Goal: Task Accomplishment & Management: Manage account settings

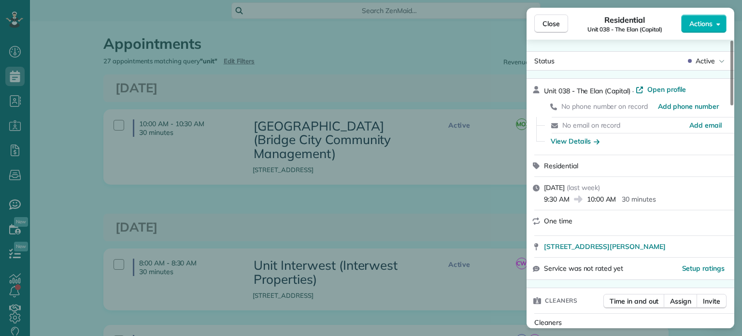
scroll to position [579, 0]
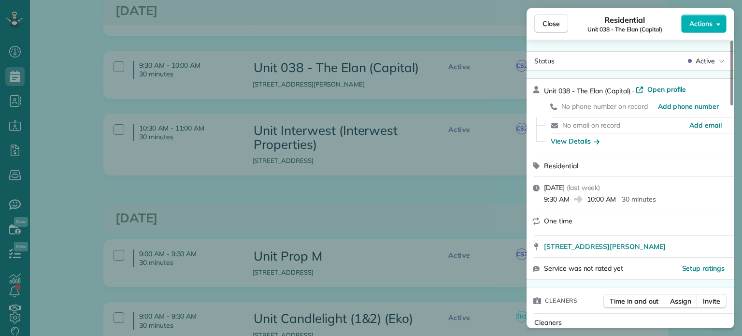
click at [415, 179] on div "Close Residential Unit 038 - The Elan (Capital) Actions Status Active Unit 038 …" at bounding box center [371, 168] width 742 height 336
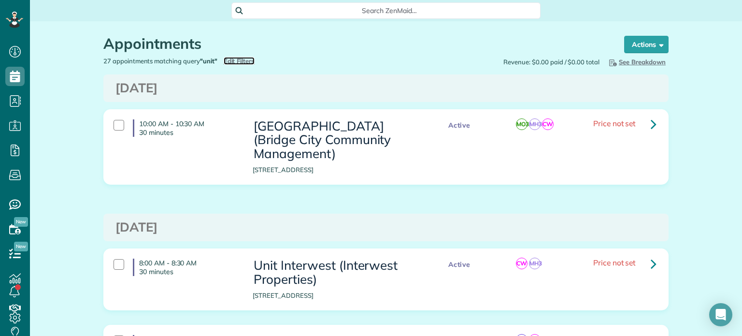
click at [226, 60] on span "Edit Filters" at bounding box center [239, 61] width 31 height 8
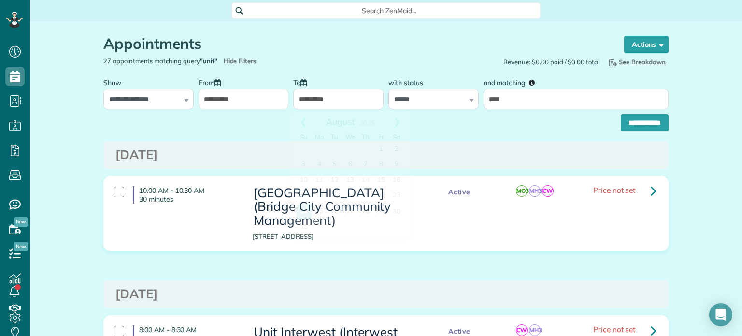
click at [304, 101] on input "**********" at bounding box center [338, 99] width 90 height 20
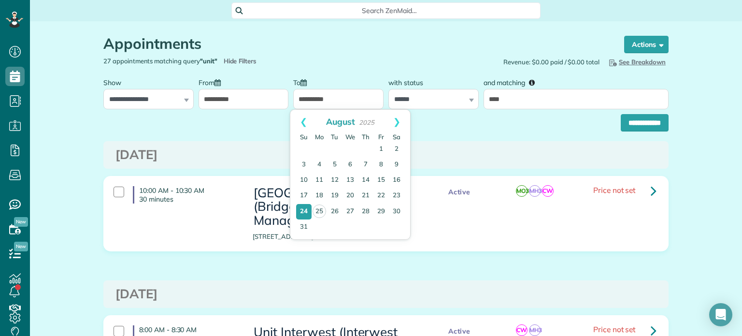
click at [267, 101] on input "**********" at bounding box center [243, 99] width 90 height 20
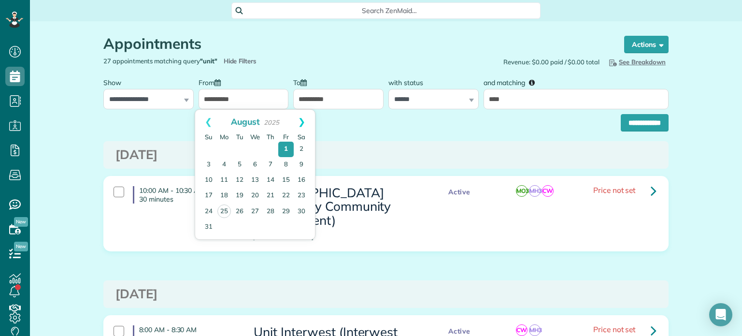
click at [297, 125] on link "Next" at bounding box center [301, 122] width 27 height 24
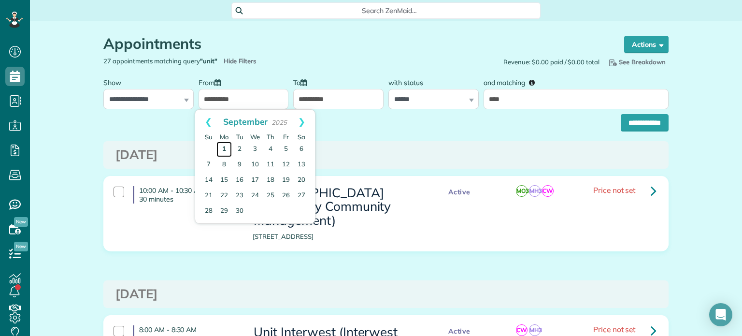
click at [224, 150] on link "1" at bounding box center [223, 148] width 15 height 15
type input "**********"
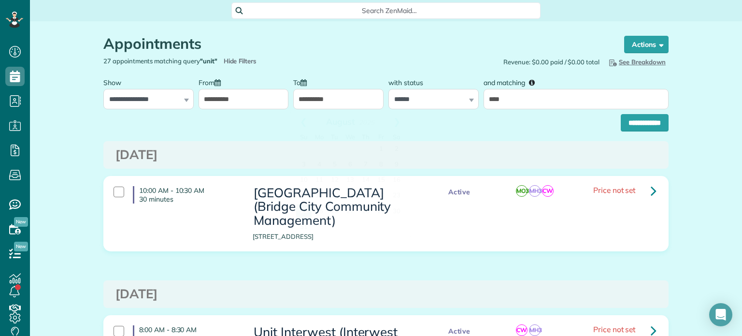
click at [333, 94] on input "**********" at bounding box center [338, 99] width 90 height 20
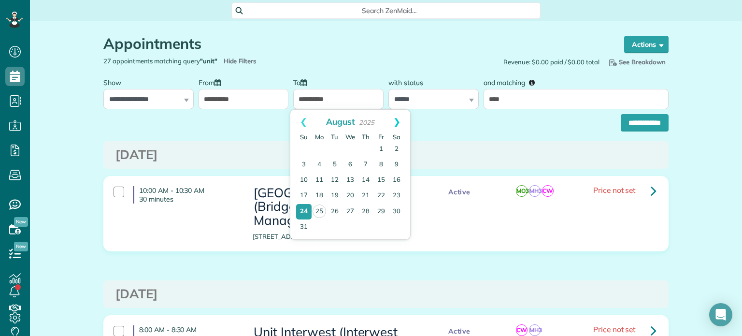
click at [399, 125] on link "Next" at bounding box center [396, 122] width 27 height 24
click at [338, 207] on link "30" at bounding box center [334, 210] width 15 height 15
type input "**********"
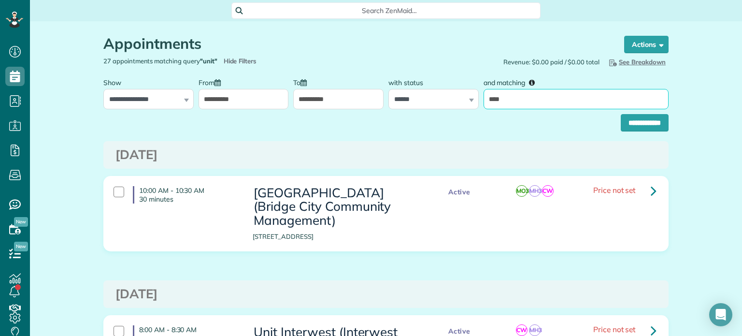
click at [506, 102] on input "****" at bounding box center [575, 99] width 185 height 20
type input "**********"
click at [620, 114] on input "**********" at bounding box center [644, 122] width 48 height 17
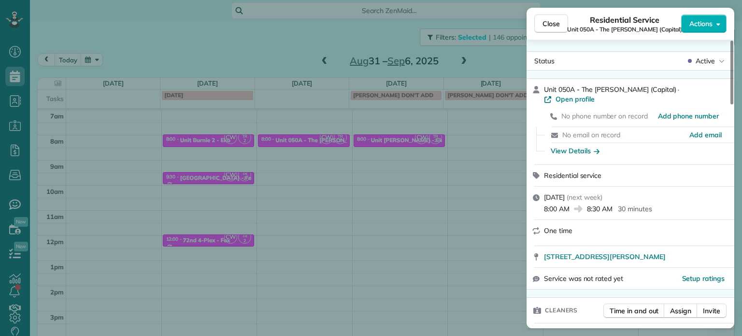
scroll to position [733, 0]
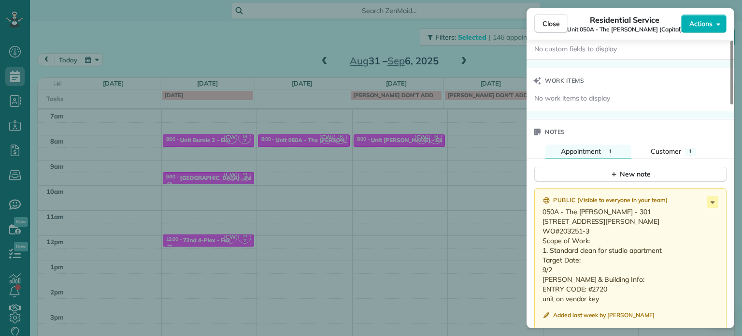
click at [424, 158] on div "Close Residential Service Unit 050A - The Serrano (Capital) Actions Status Acti…" at bounding box center [371, 168] width 742 height 336
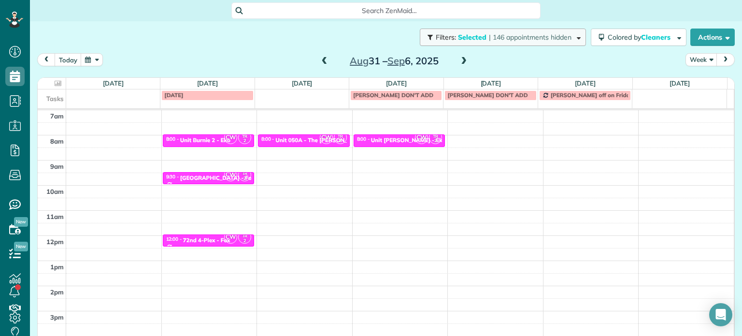
click at [526, 42] on button "Filters: Selected | 146 appointments hidden" at bounding box center [503, 36] width 166 height 17
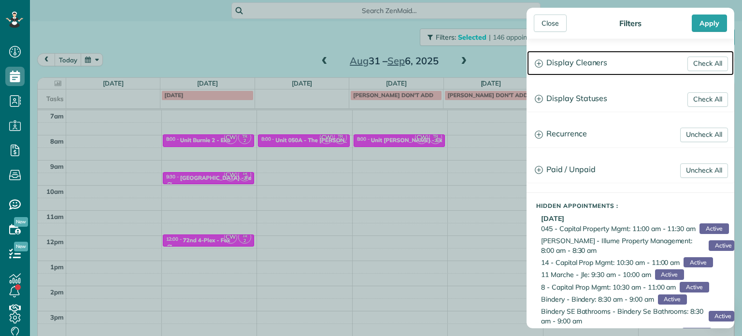
click at [568, 64] on h3 "Display Cleaners" at bounding box center [630, 63] width 207 height 25
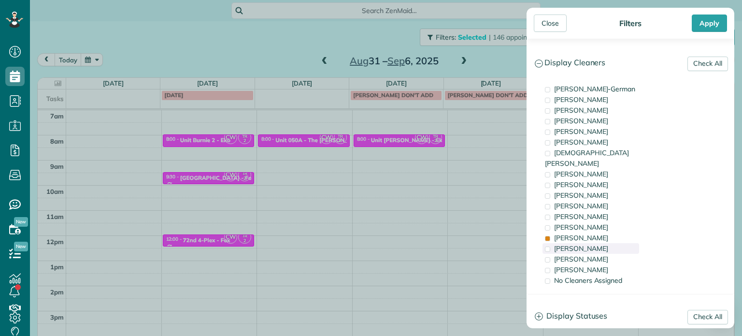
click at [599, 244] on span "Meralda Harris" at bounding box center [581, 248] width 54 height 9
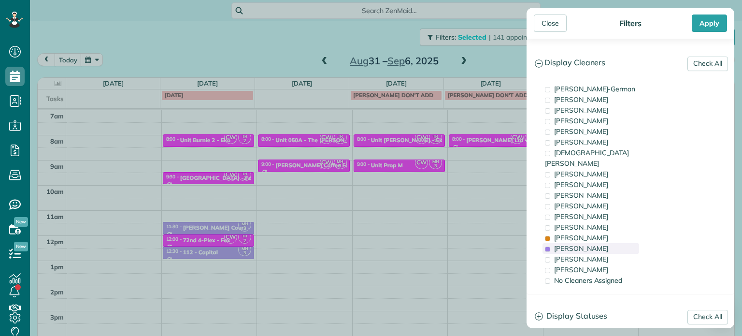
click at [599, 244] on span "Meralda Harris" at bounding box center [581, 248] width 54 height 9
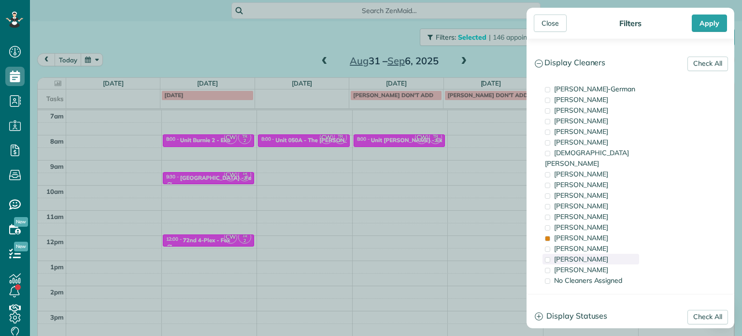
click at [599, 253] on div "Laura Chavez" at bounding box center [590, 258] width 97 height 11
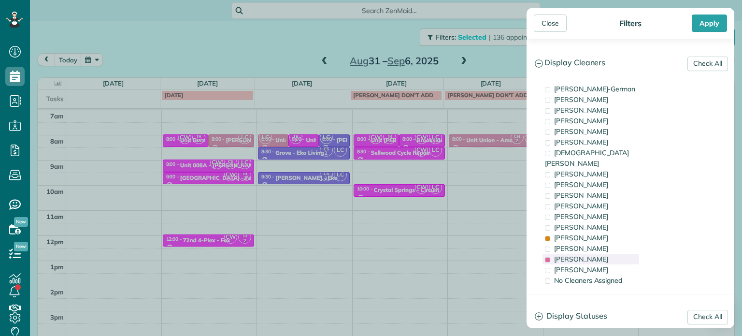
click at [599, 253] on div "Laura Chavez" at bounding box center [590, 258] width 97 height 11
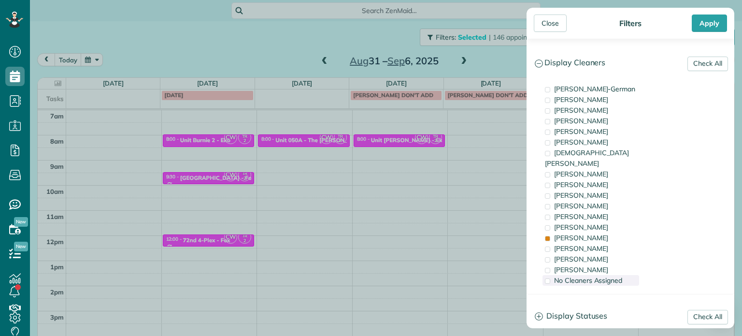
click at [603, 276] on span "No Cleaners Assigned" at bounding box center [588, 280] width 68 height 9
click at [603, 264] on div "Cristina Sainz" at bounding box center [590, 269] width 97 height 11
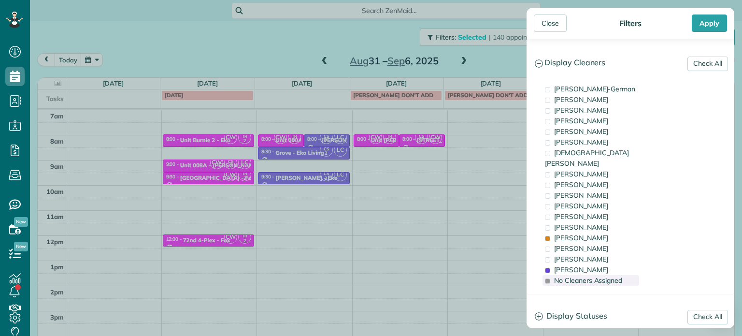
click at [605, 276] on span "No Cleaners Assigned" at bounding box center [588, 280] width 68 height 9
click at [605, 264] on div "Cristina Sainz" at bounding box center [590, 269] width 97 height 11
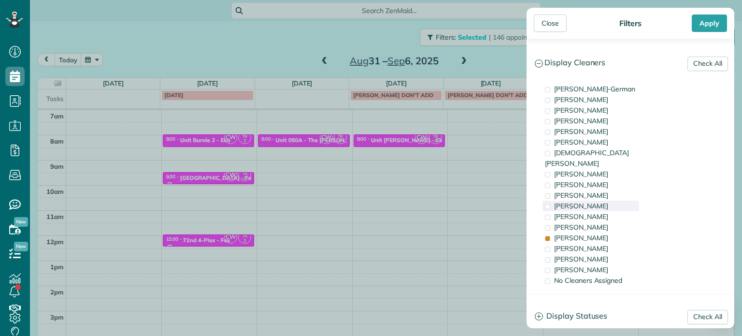
click at [599, 200] on div "Cyndi Holm" at bounding box center [590, 205] width 97 height 11
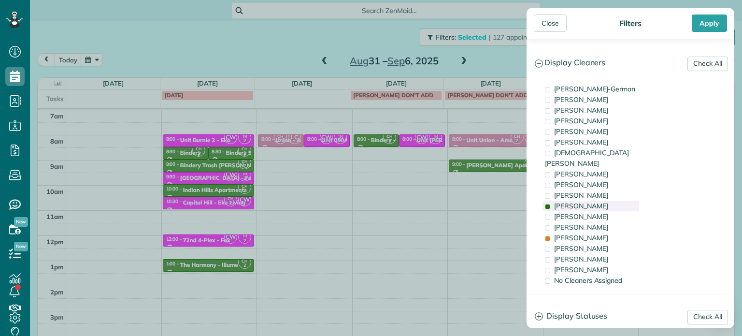
click at [599, 200] on div "Cyndi Holm" at bounding box center [590, 205] width 97 height 11
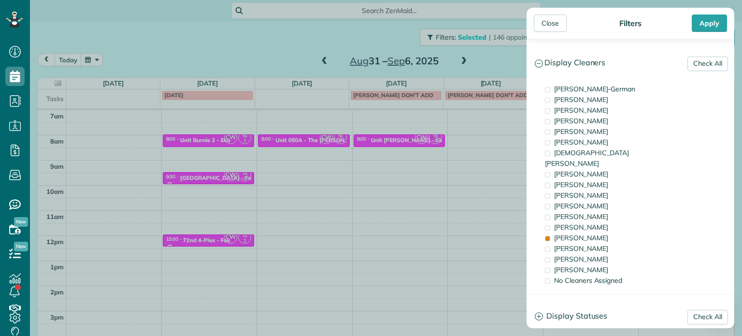
click at [323, 159] on div "Close Filters Apply Check All Display Cleaners Christina Wright-German Cassie F…" at bounding box center [371, 168] width 742 height 336
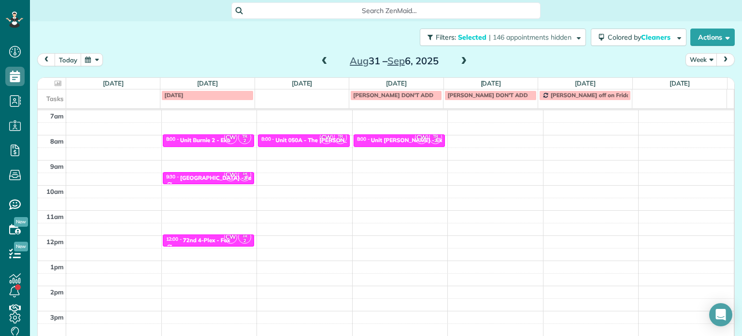
click at [319, 162] on div "4am 5am 6am 7am 8am 9am 10am 11am 12pm 1pm 2pm 3pm 4pm 5pm CW TR 2 8:00 - 8:30 …" at bounding box center [386, 210] width 696 height 351
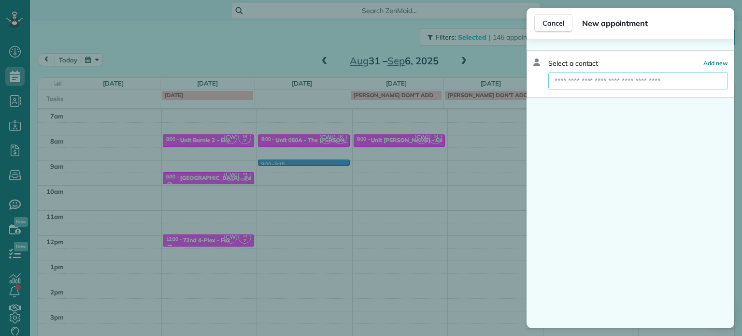
click at [561, 88] on input "text" at bounding box center [638, 80] width 180 height 17
type input "*"
click at [548, 28] on button "Cancel" at bounding box center [553, 23] width 38 height 18
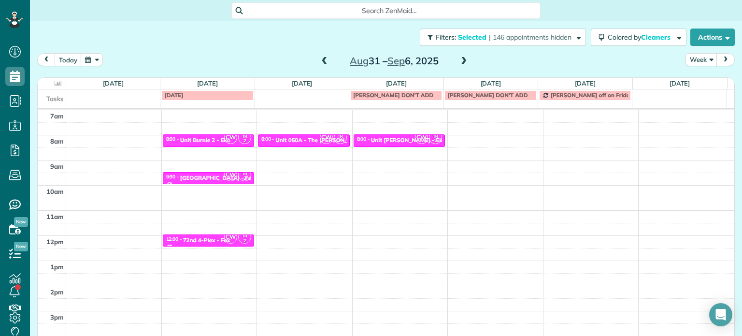
click at [459, 63] on span at bounding box center [463, 61] width 11 height 9
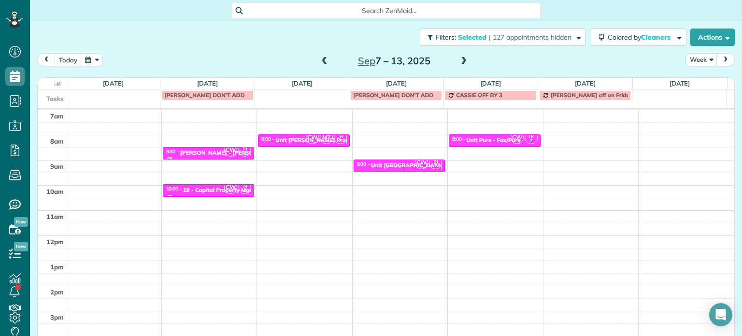
click at [323, 59] on span at bounding box center [324, 61] width 11 height 9
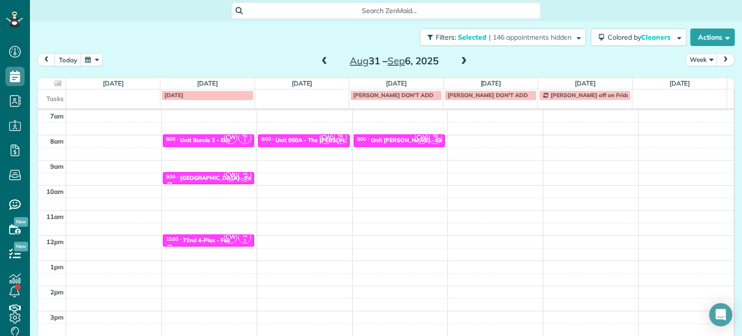
click at [314, 162] on div "4am 5am 6am 7am 8am 9am 10am 11am 12pm 1pm 2pm 3pm 4pm 5pm CW TR 2 8:00 - 8:30 …" at bounding box center [386, 210] width 696 height 351
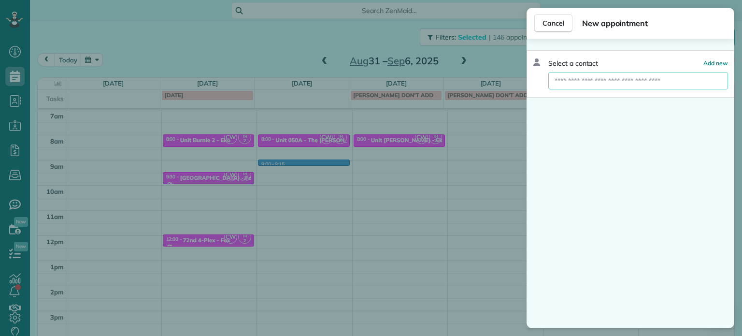
click at [581, 78] on input "text" at bounding box center [638, 80] width 180 height 17
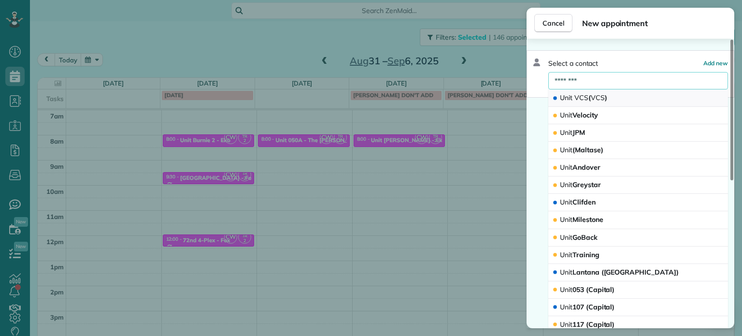
type input "********"
click at [588, 95] on span "Unit VCS ( VCS )" at bounding box center [583, 97] width 47 height 9
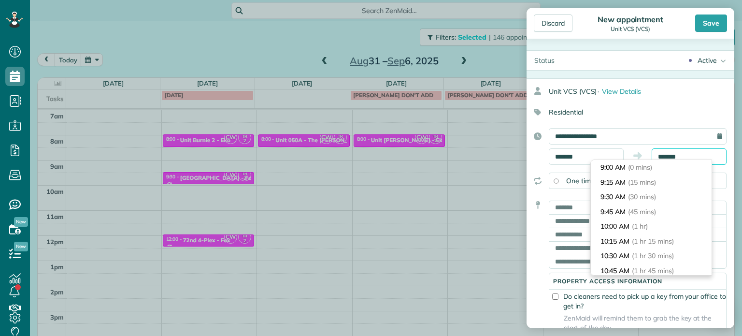
click at [662, 156] on input "*******" at bounding box center [688, 156] width 75 height 16
type input "*******"
click at [661, 194] on li "9:30 AM (30 mins)" at bounding box center [651, 196] width 121 height 15
click at [576, 206] on input "text" at bounding box center [637, 207] width 178 height 14
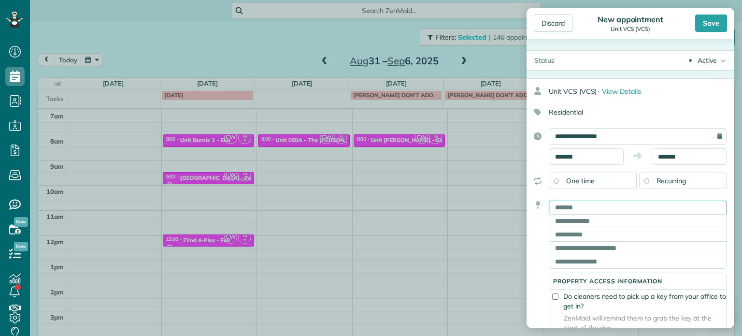
paste input "**********"
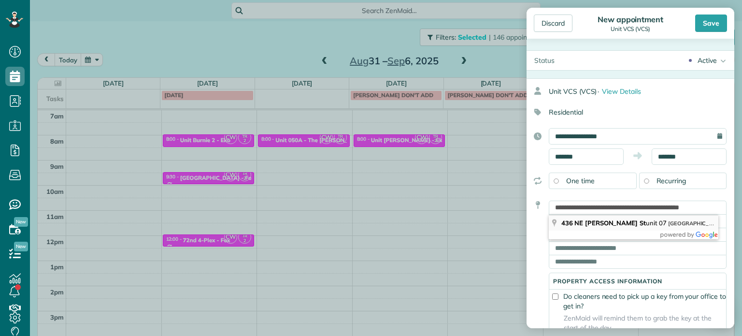
type input "**********"
type input "********"
type input "**"
type input "*****"
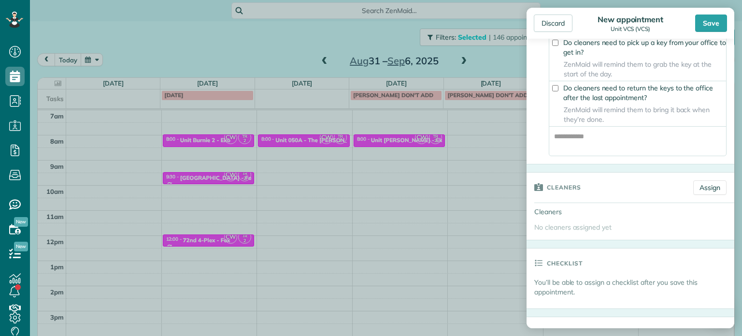
scroll to position [290, 0]
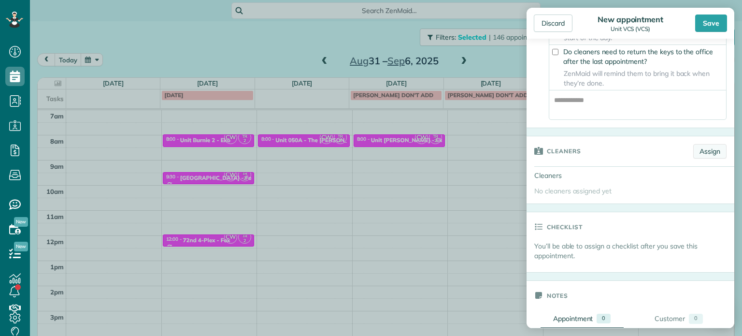
click at [699, 157] on link "Assign" at bounding box center [709, 151] width 33 height 14
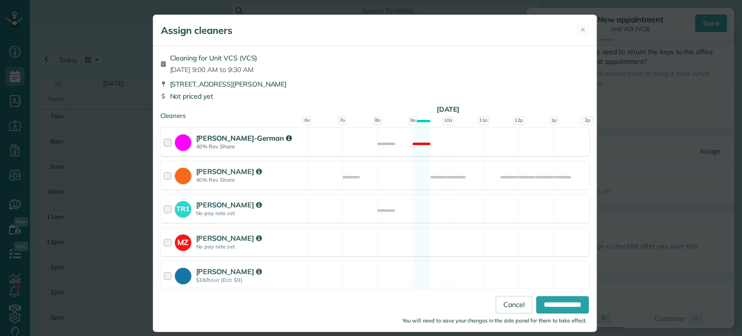
click at [351, 144] on div "Christina Wright-German 40% Rev Share Not available" at bounding box center [374, 141] width 429 height 28
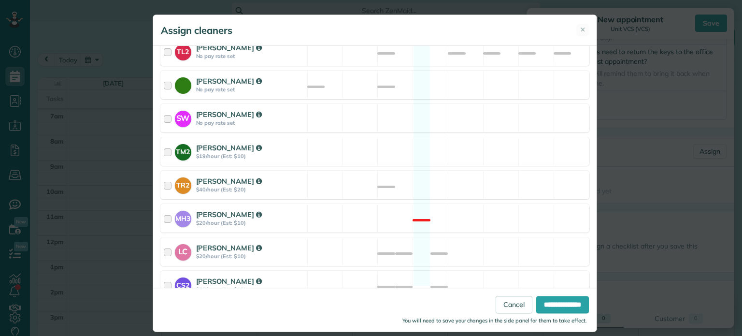
scroll to position [400, 0]
click at [354, 172] on div "TR2 Tammi Rue $40/hour (Est: $20) Available" at bounding box center [374, 184] width 429 height 28
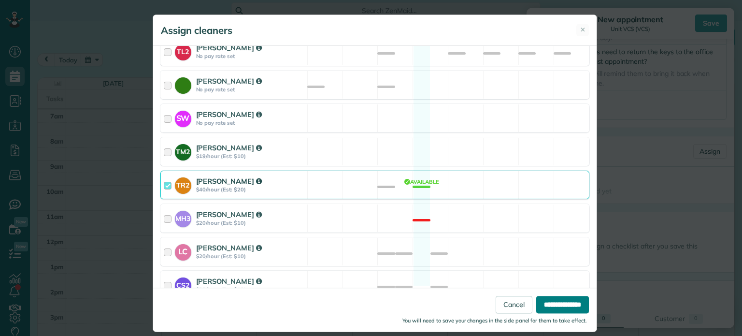
click at [565, 305] on input "**********" at bounding box center [562, 304] width 53 height 17
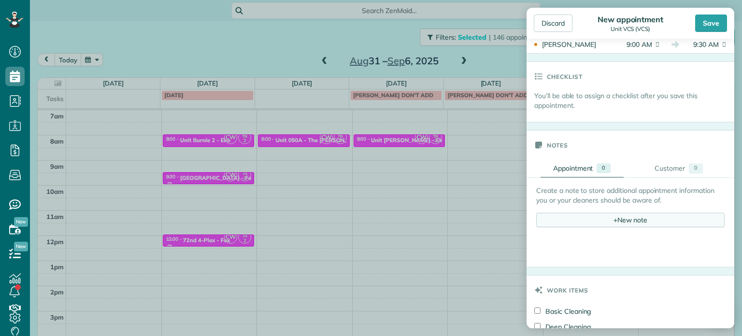
scroll to position [483, 0]
click at [615, 223] on div "+ New note" at bounding box center [630, 219] width 188 height 14
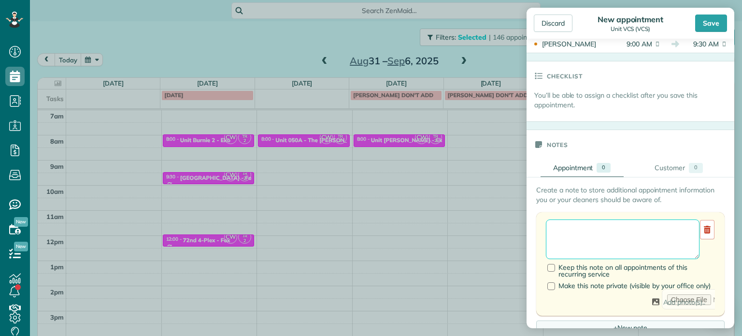
click at [617, 229] on textarea at bounding box center [623, 239] width 154 height 40
paste textarea "**********"
paste textarea "*********"
paste textarea "**********"
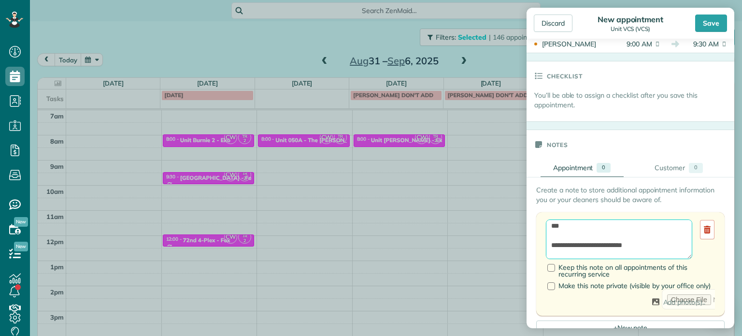
scroll to position [0, 0]
type textarea "**********"
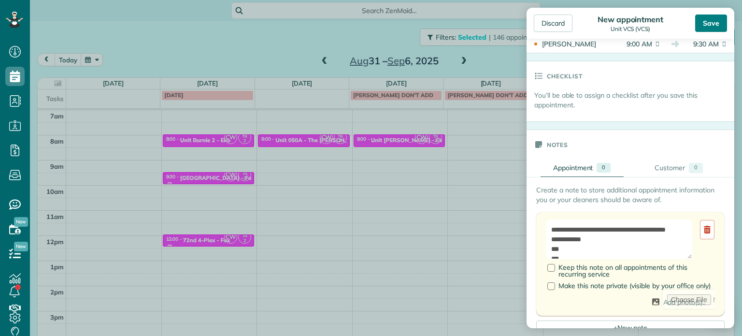
click at [714, 24] on div "Save" at bounding box center [711, 22] width 32 height 17
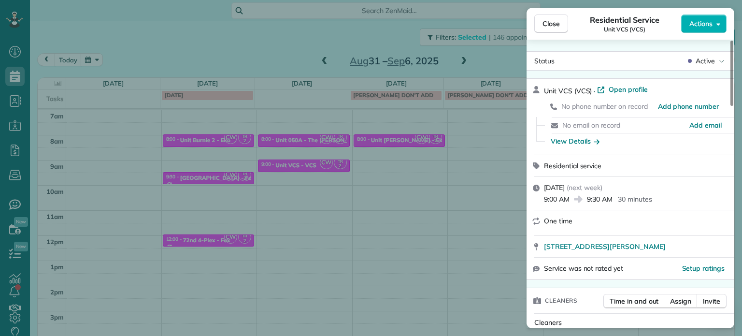
click at [421, 136] on div "Close Residential Service Unit VCS (VCS) Actions Status Active Unit VCS (VCS) ·…" at bounding box center [371, 168] width 742 height 336
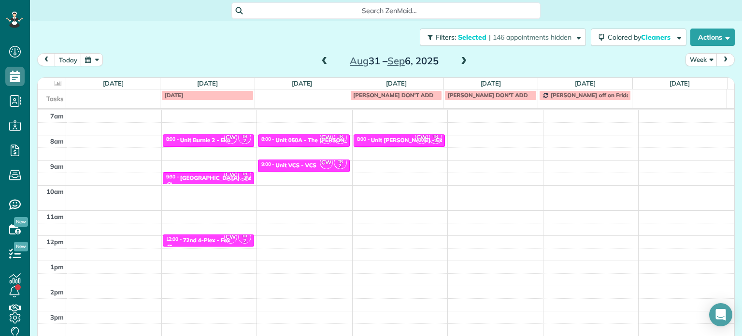
click at [458, 59] on span at bounding box center [463, 61] width 11 height 9
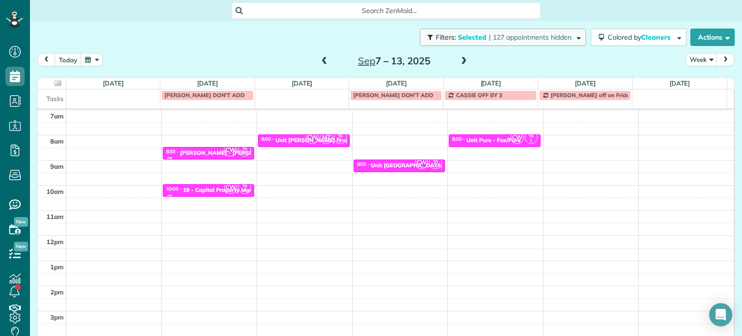
click at [515, 35] on span "| 127 appointments hidden" at bounding box center [530, 37] width 83 height 9
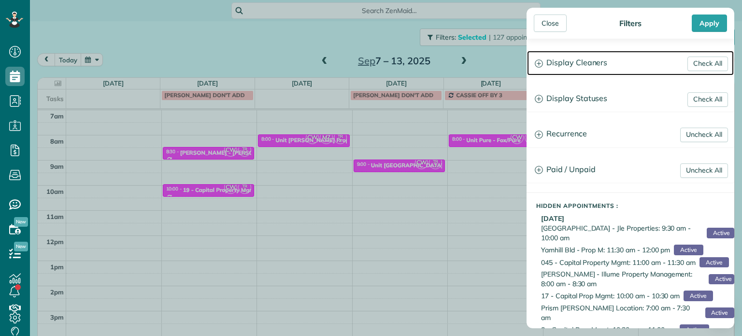
click at [591, 73] on h3 "Display Cleaners" at bounding box center [630, 63] width 207 height 25
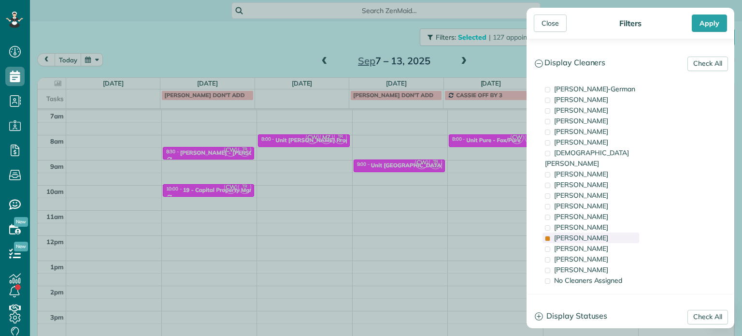
click at [595, 232] on div "Tammi Rue" at bounding box center [590, 237] width 97 height 11
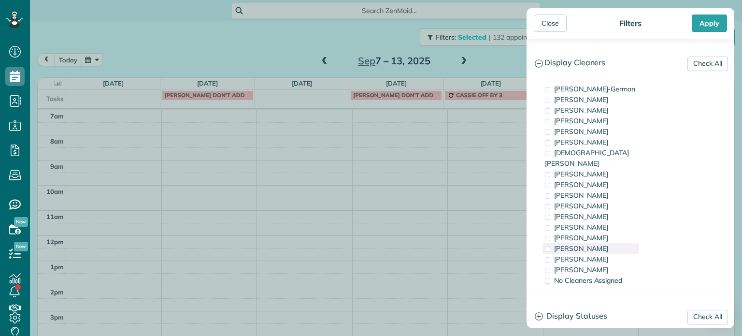
click at [597, 244] on span "Meralda Harris" at bounding box center [581, 248] width 54 height 9
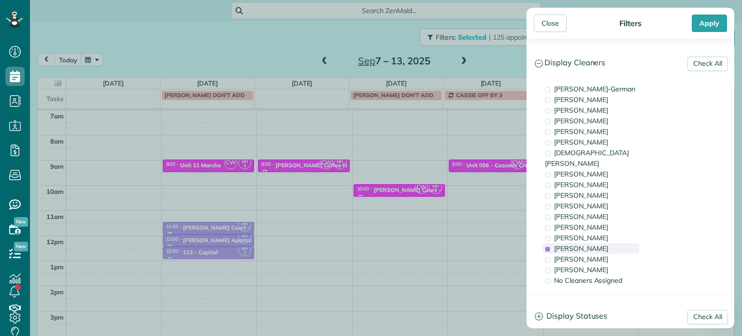
click at [597, 244] on span "Meralda Harris" at bounding box center [581, 248] width 54 height 9
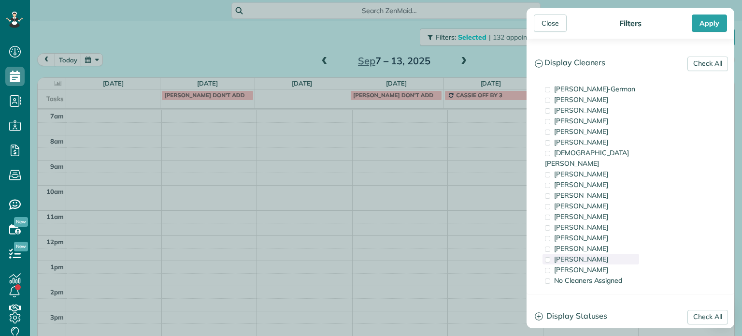
click at [597, 253] on div "Laura Chavez" at bounding box center [590, 258] width 97 height 11
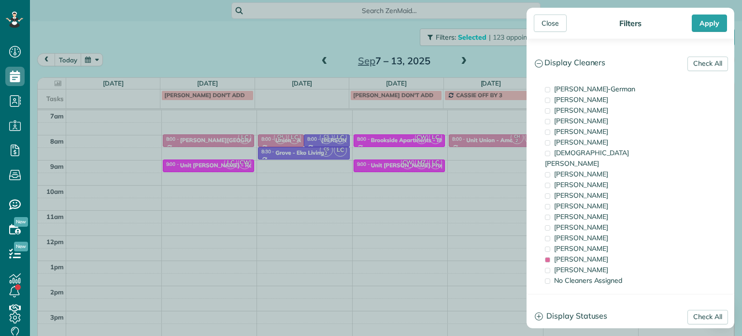
click at [359, 210] on div "Close Filters Apply Check All Display Cleaners Christina Wright-German Cassie F…" at bounding box center [371, 168] width 742 height 336
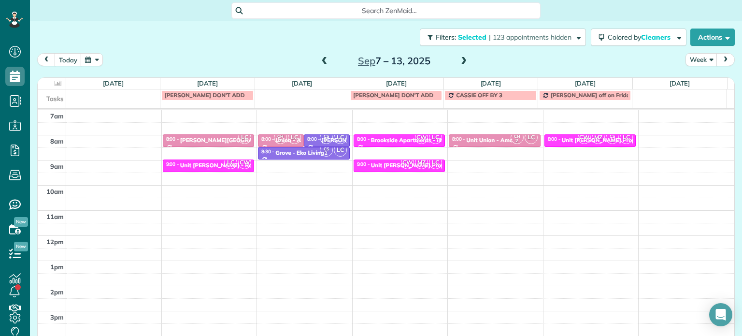
click at [197, 164] on div "Unit Benford - Rcm Properties" at bounding box center [233, 165] width 106 height 7
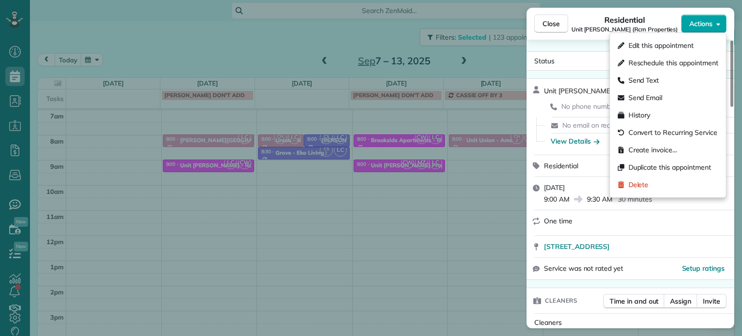
click at [705, 27] on span "Actions" at bounding box center [700, 24] width 23 height 10
click at [681, 44] on span "Edit this appointment" at bounding box center [660, 46] width 65 height 10
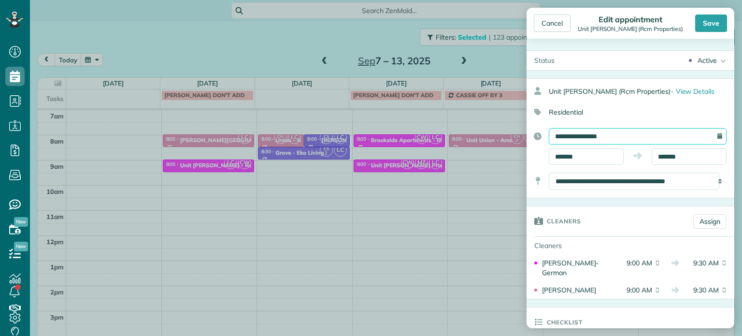
click at [598, 133] on input "**********" at bounding box center [637, 136] width 178 height 16
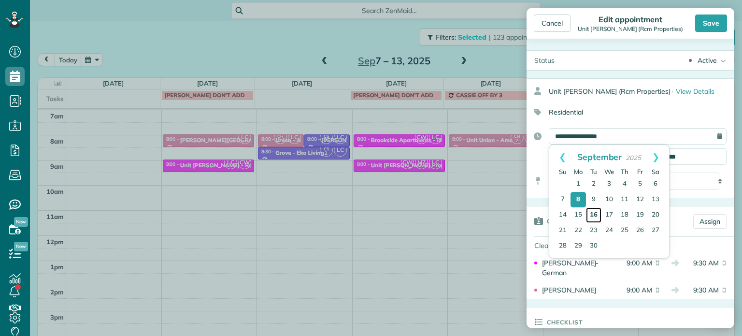
click at [599, 214] on link "16" at bounding box center [593, 214] width 15 height 15
type input "**********"
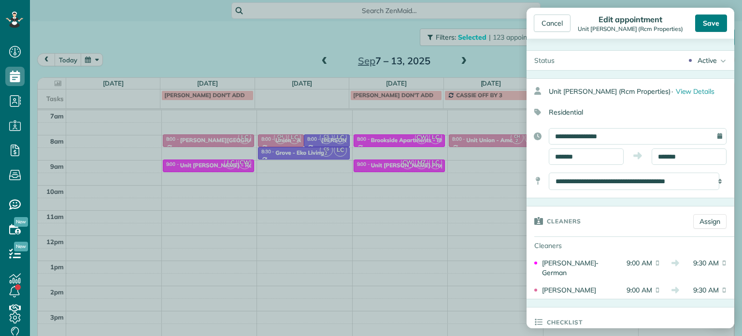
click at [713, 28] on div "Save" at bounding box center [711, 22] width 32 height 17
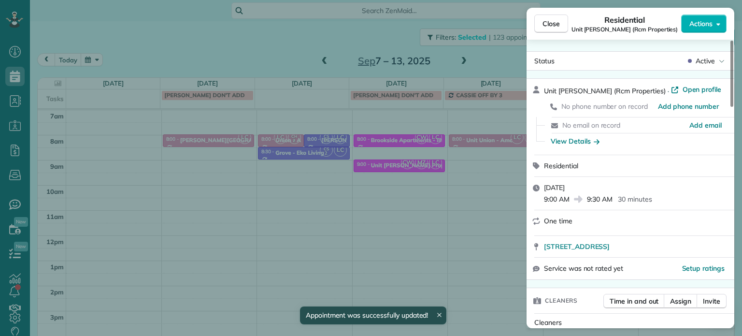
click at [371, 36] on div "Close Residential Unit Benford (Rcm Properties) Actions Status Active Unit Benf…" at bounding box center [371, 168] width 742 height 336
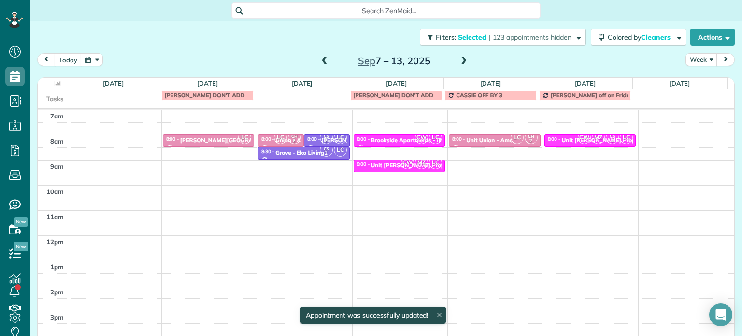
click at [463, 61] on span at bounding box center [463, 61] width 11 height 9
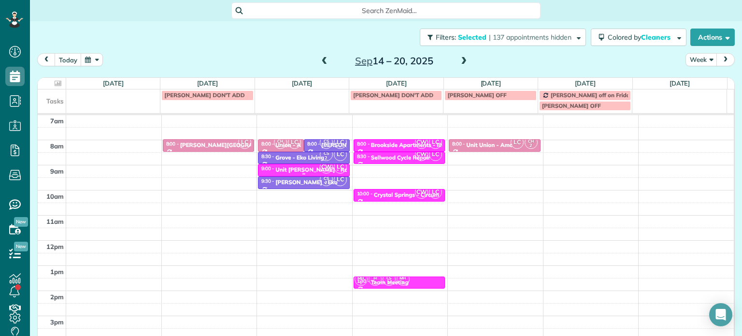
click at [310, 170] on div "Unit Benford - Rcm Properties" at bounding box center [328, 169] width 106 height 7
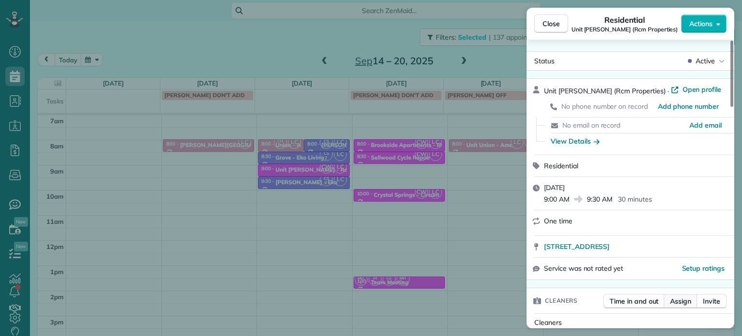
click at [688, 302] on span "Assign" at bounding box center [680, 301] width 21 height 10
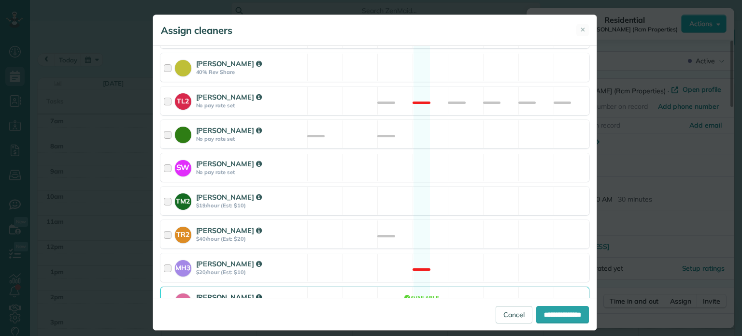
scroll to position [451, 0]
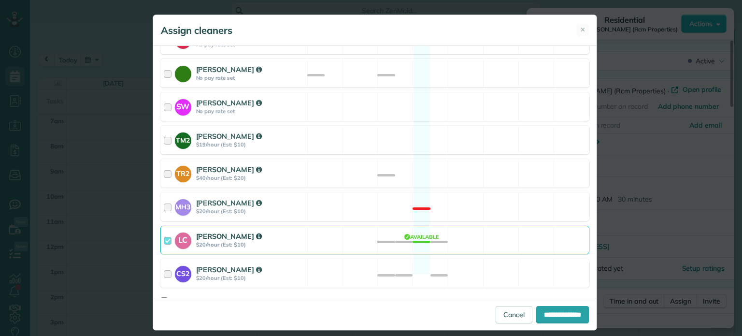
click at [420, 225] on div "LC Laura Chavez $20/hour (Est: $10) Available" at bounding box center [374, 239] width 429 height 28
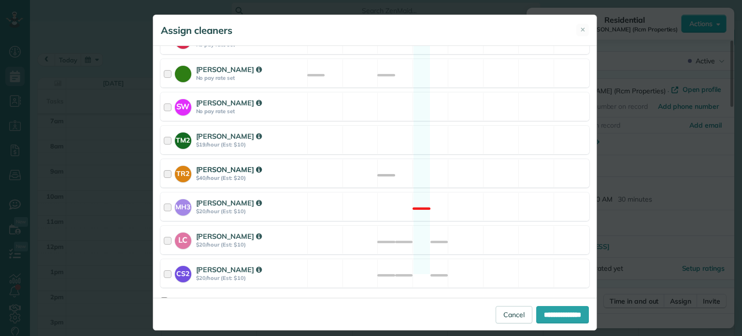
click at [448, 161] on div "TR2 Tammi Rue $40/hour (Est: $20) Available" at bounding box center [374, 173] width 429 height 28
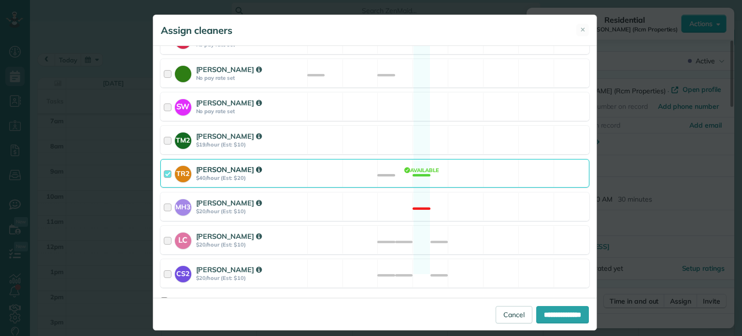
click at [448, 161] on div "TR2 Tammi Rue $40/hour (Est: $20) Available" at bounding box center [374, 173] width 429 height 28
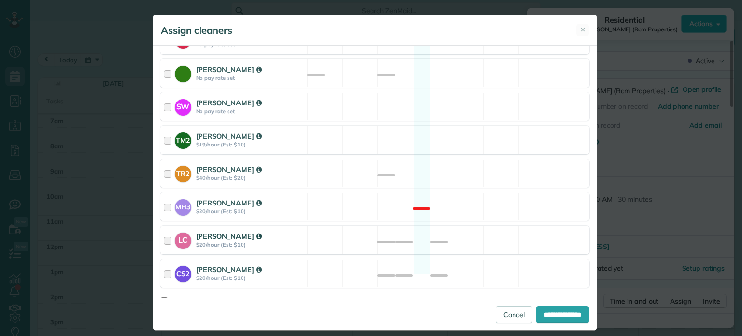
click at [509, 230] on div "LC Laura Chavez $20/hour (Est: $10) Available" at bounding box center [374, 239] width 429 height 28
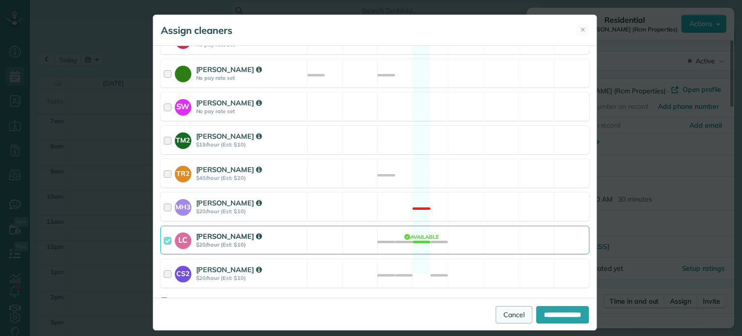
click at [508, 315] on link "Cancel" at bounding box center [513, 314] width 37 height 17
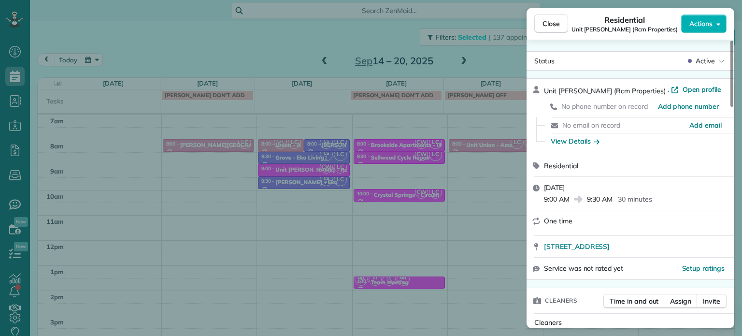
click at [481, 230] on div "Close Residential Unit Benford (Rcm Properties) Actions Status Active Unit Benf…" at bounding box center [371, 168] width 742 height 336
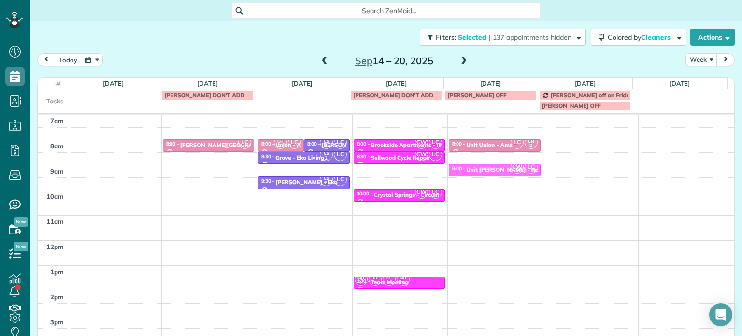
drag, startPoint x: 288, startPoint y: 169, endPoint x: 437, endPoint y: 170, distance: 149.7
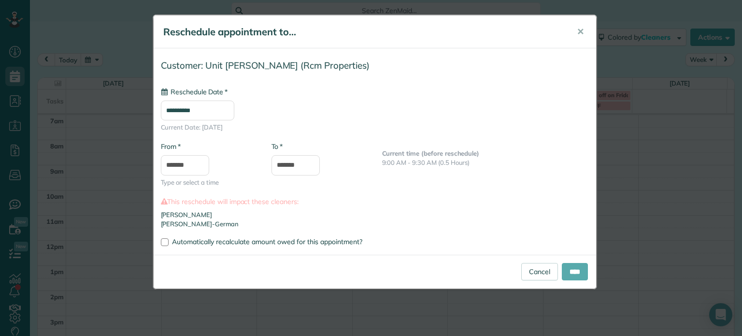
type input "**********"
click at [576, 275] on input "****" at bounding box center [575, 271] width 26 height 17
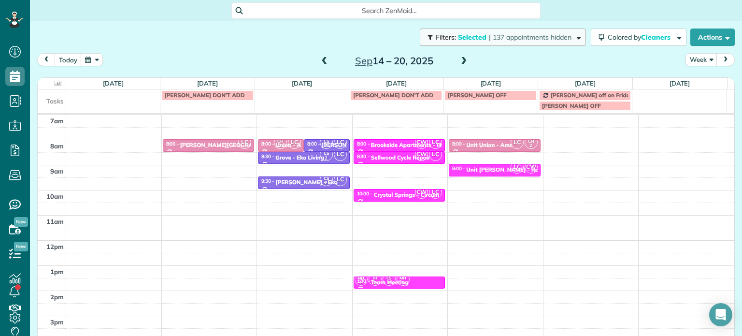
click at [524, 34] on span "| 137 appointments hidden" at bounding box center [530, 37] width 83 height 9
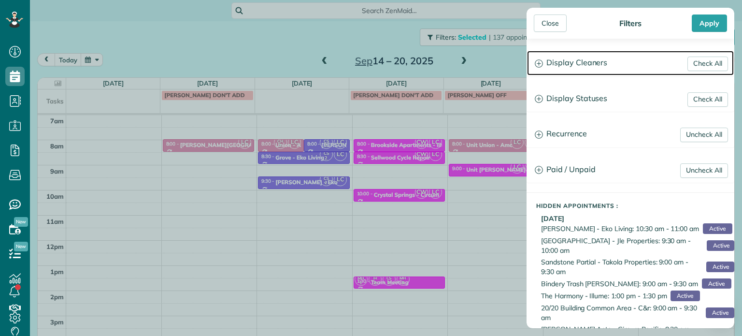
click at [610, 66] on h3 "Display Cleaners" at bounding box center [630, 63] width 207 height 25
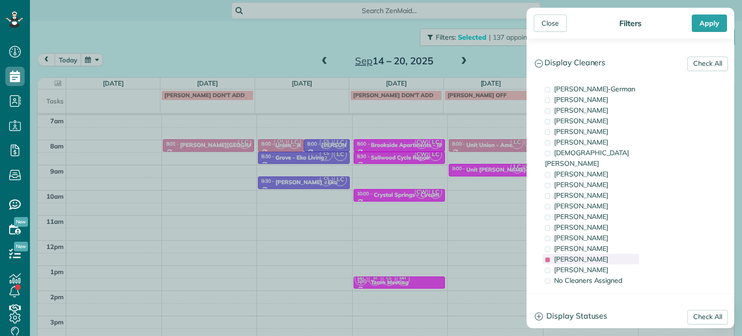
click at [581, 254] on span "Laura Chavez" at bounding box center [581, 258] width 54 height 9
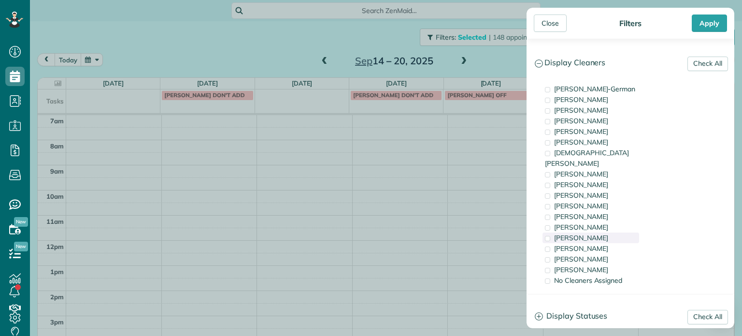
click at [577, 233] on span "Tammi Rue" at bounding box center [581, 237] width 54 height 9
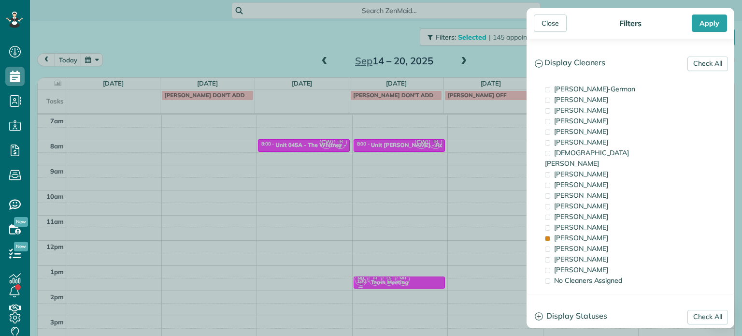
click at [448, 166] on div "Close Filters Apply Check All Display Cleaners Christina Wright-German Cassie F…" at bounding box center [371, 168] width 742 height 336
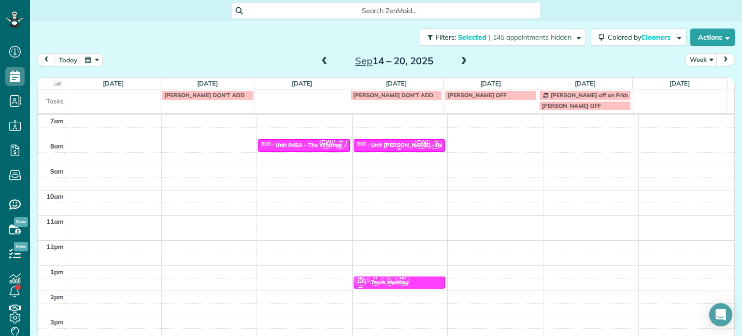
click at [403, 147] on div "Unit Benford - Rcm Properties" at bounding box center [424, 144] width 106 height 7
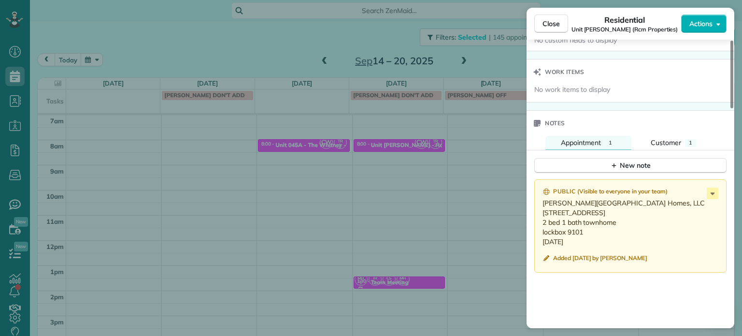
scroll to position [869, 0]
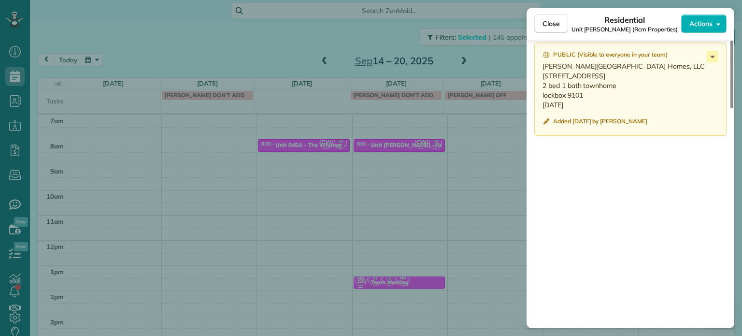
click at [453, 193] on div "Close Residential Unit Benford (Rcm Properties) Actions Status Active Unit Benf…" at bounding box center [371, 168] width 742 height 336
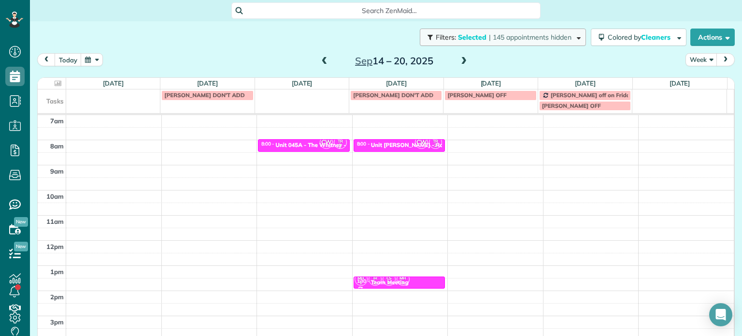
click at [464, 38] on span "Selected" at bounding box center [472, 37] width 29 height 9
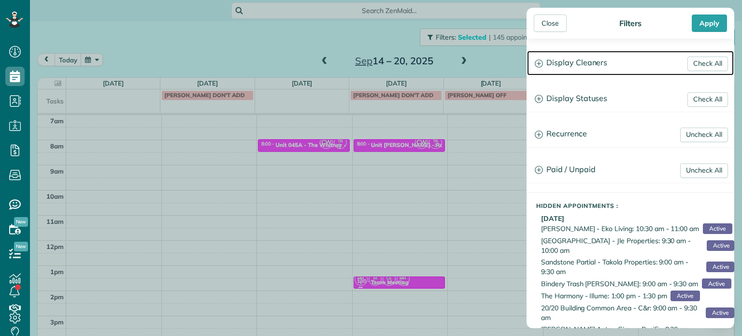
click at [599, 70] on h3 "Display Cleaners" at bounding box center [630, 63] width 207 height 25
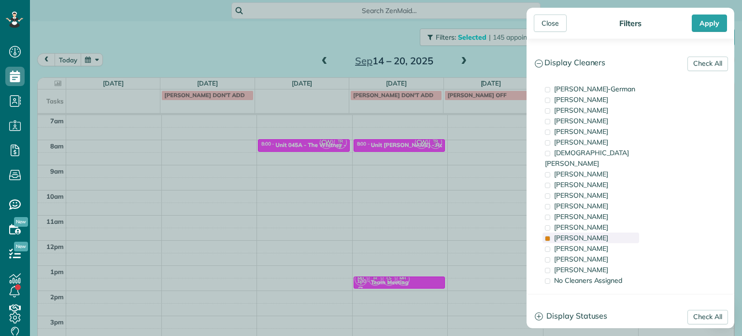
click at [595, 232] on div "Tammi Rue" at bounding box center [590, 237] width 97 height 11
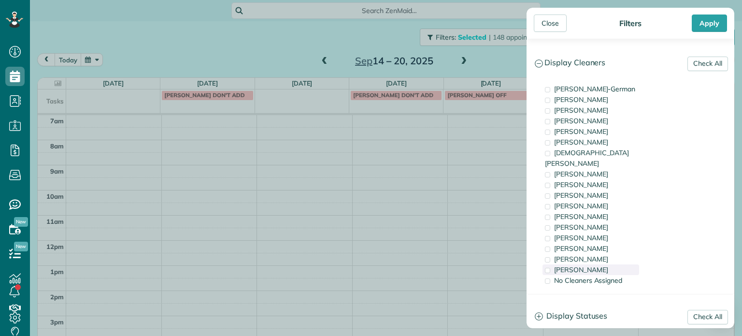
click at [598, 264] on div "Cristina Sainz" at bounding box center [590, 269] width 97 height 11
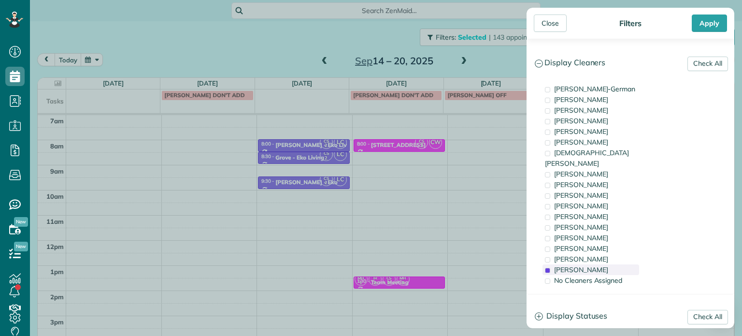
click at [598, 264] on div "Cristina Sainz" at bounding box center [590, 269] width 97 height 11
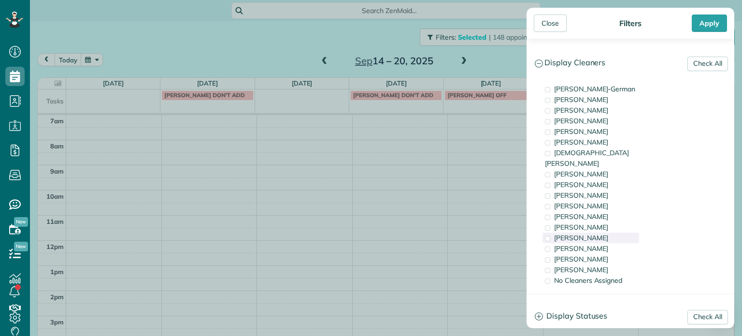
click at [592, 232] on div "Tammi Rue" at bounding box center [590, 237] width 97 height 11
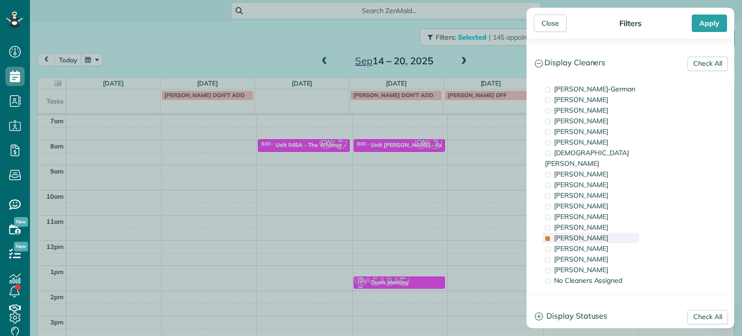
click at [592, 232] on div "Tammi Rue" at bounding box center [590, 237] width 97 height 11
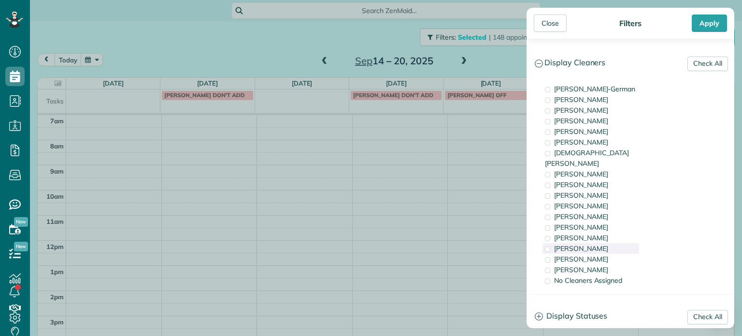
click at [595, 244] on span "Meralda Harris" at bounding box center [581, 248] width 54 height 9
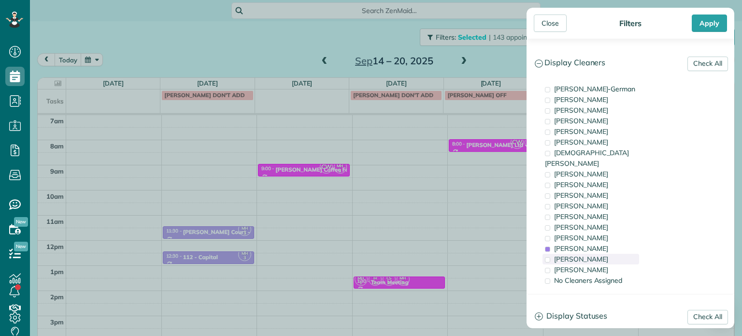
click at [597, 253] on div "Laura Chavez" at bounding box center [590, 258] width 97 height 11
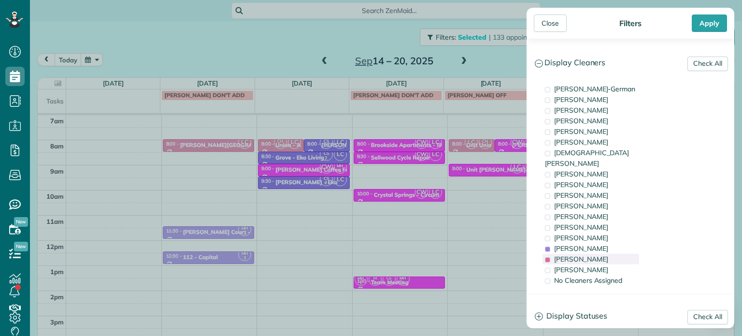
click at [597, 253] on div "Laura Chavez" at bounding box center [590, 258] width 97 height 11
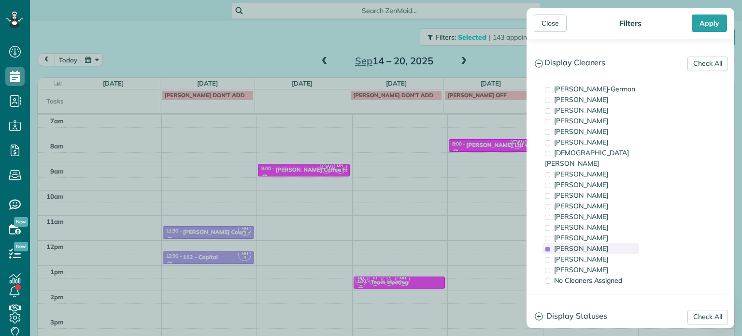
click at [594, 244] on span "Meralda Harris" at bounding box center [581, 248] width 54 height 9
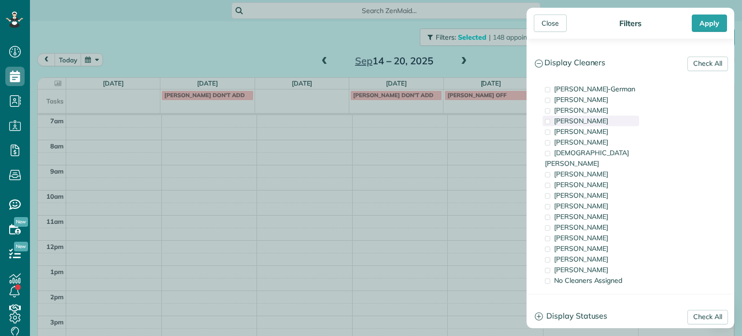
click at [595, 115] on div "Mark Zollo" at bounding box center [590, 120] width 97 height 11
click at [595, 106] on span "Tawnya Reynolds" at bounding box center [581, 110] width 54 height 9
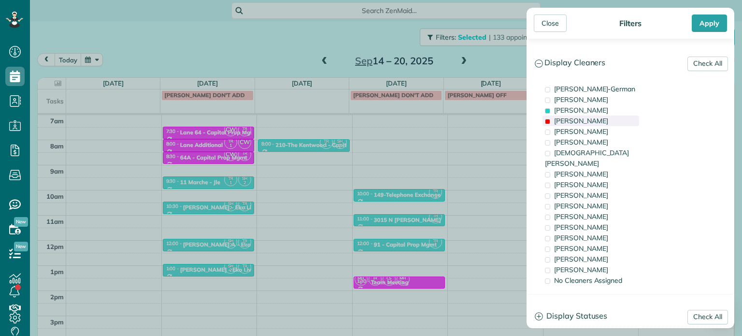
click at [599, 121] on div "Mark Zollo" at bounding box center [590, 120] width 97 height 11
click at [598, 111] on span "Tawnya Reynolds" at bounding box center [581, 110] width 54 height 9
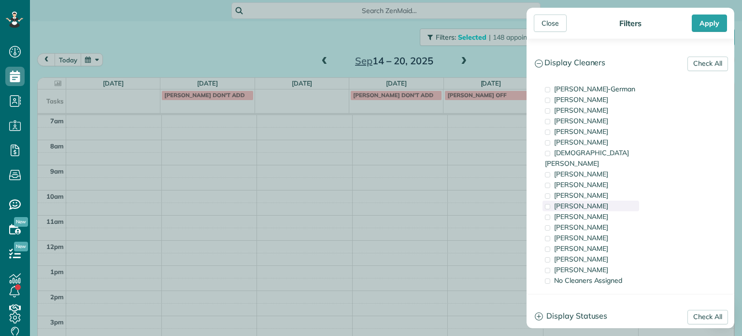
click at [595, 200] on div "Cyndi Holm" at bounding box center [590, 205] width 97 height 11
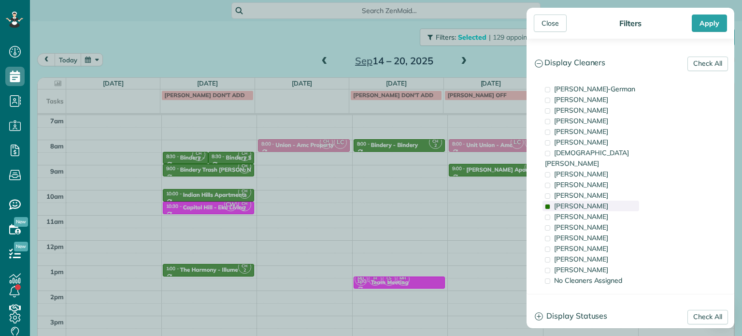
click at [595, 200] on div "Cyndi Holm" at bounding box center [590, 205] width 97 height 11
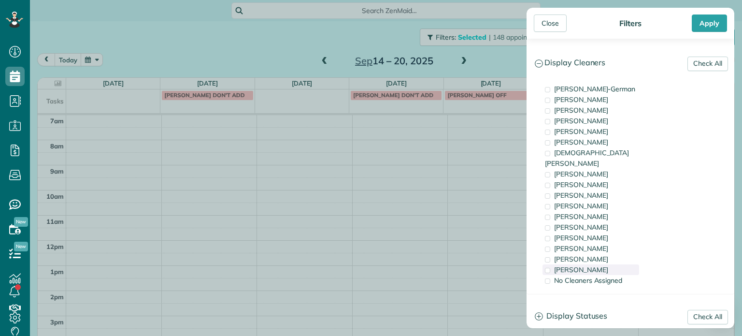
click at [597, 264] on div "Cristina Sainz" at bounding box center [590, 269] width 97 height 11
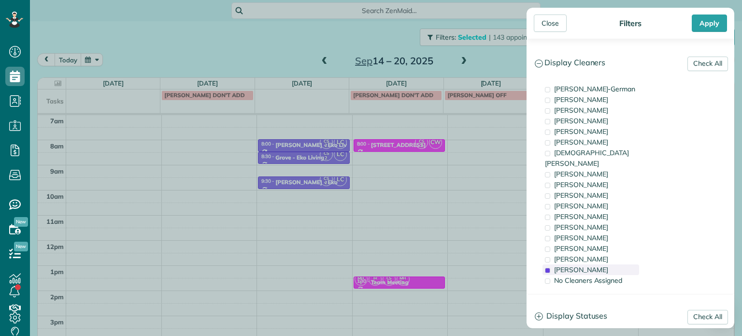
click at [597, 264] on div "Cristina Sainz" at bounding box center [590, 269] width 97 height 11
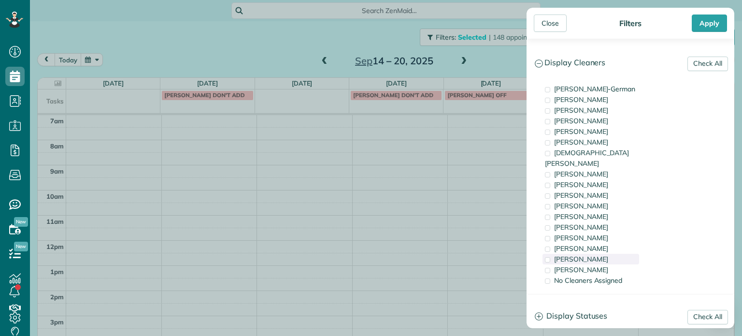
click at [596, 254] on span "Laura Chavez" at bounding box center [581, 258] width 54 height 9
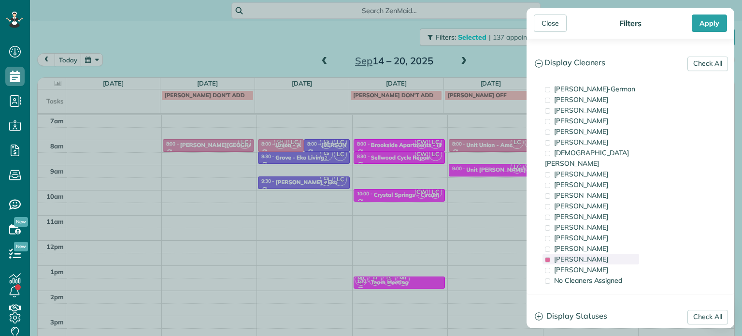
click at [596, 254] on span "Laura Chavez" at bounding box center [581, 258] width 54 height 9
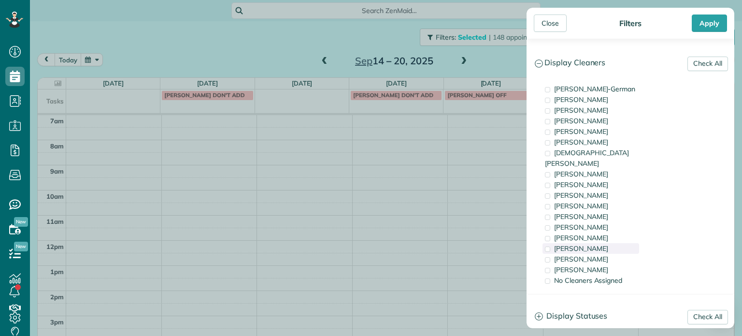
click at [596, 244] on span "Meralda Harris" at bounding box center [581, 248] width 54 height 9
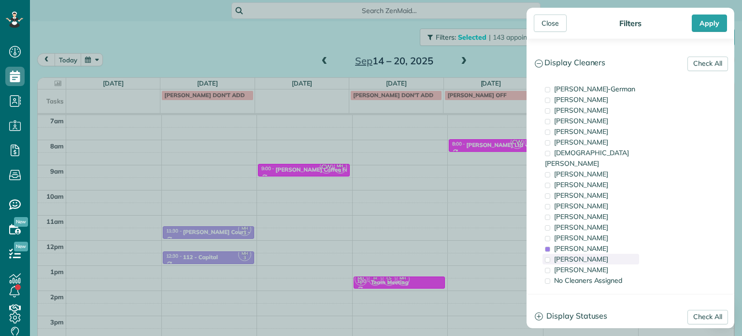
click at [578, 253] on div "Laura Chavez" at bounding box center [590, 258] width 97 height 11
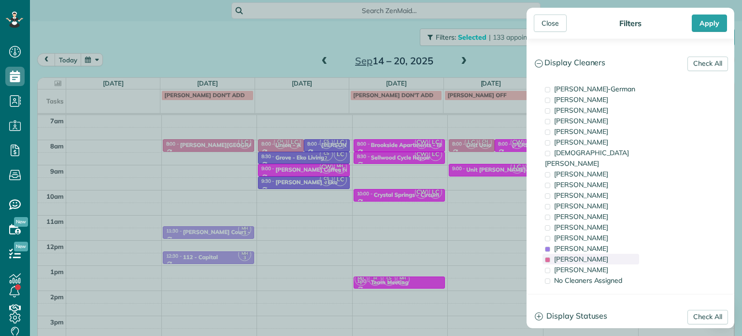
click at [578, 253] on div "Laura Chavez" at bounding box center [590, 258] width 97 height 11
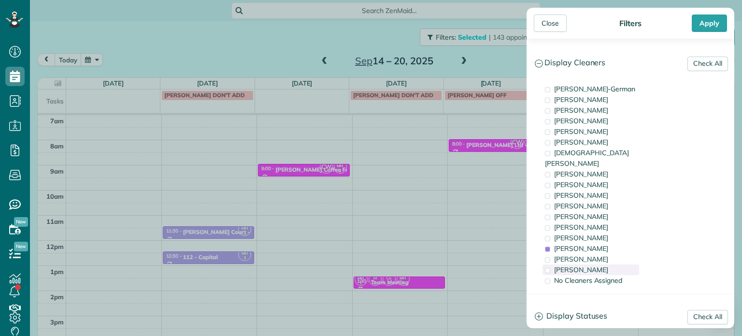
click at [582, 265] on span "Cristina Sainz" at bounding box center [581, 269] width 54 height 9
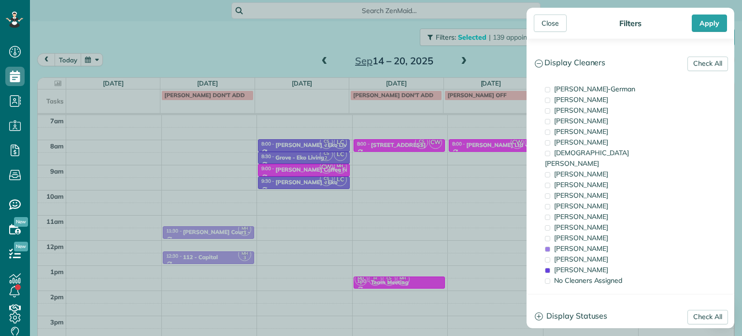
drag, startPoint x: 427, startPoint y: 164, endPoint x: 412, endPoint y: 150, distance: 20.5
click at [427, 163] on div "Close Filters Apply Check All Display Cleaners Christina Wright-German Cassie F…" at bounding box center [371, 168] width 742 height 336
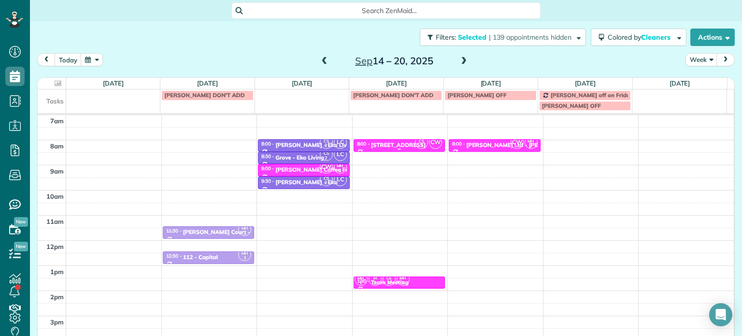
click at [404, 146] on div "617 Monroe St - illume" at bounding box center [398, 144] width 55 height 7
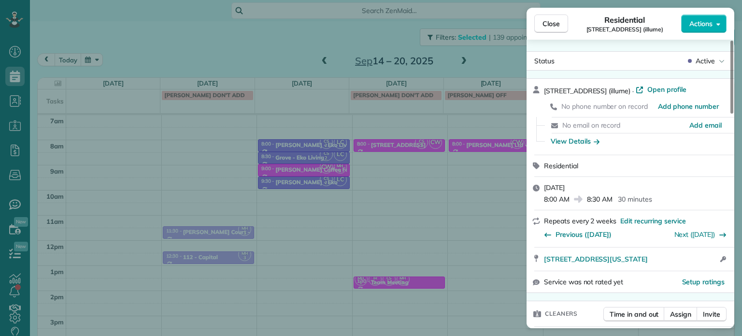
click at [464, 176] on div "Close Residential 617 Monroe St (illume) Actions Status Active 617 Monroe St (i…" at bounding box center [371, 168] width 742 height 336
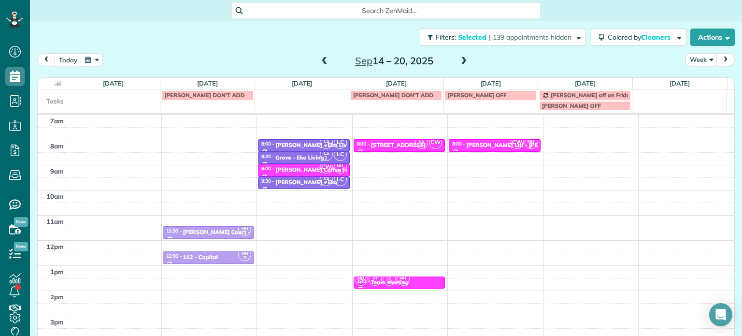
click at [323, 63] on span at bounding box center [324, 61] width 11 height 9
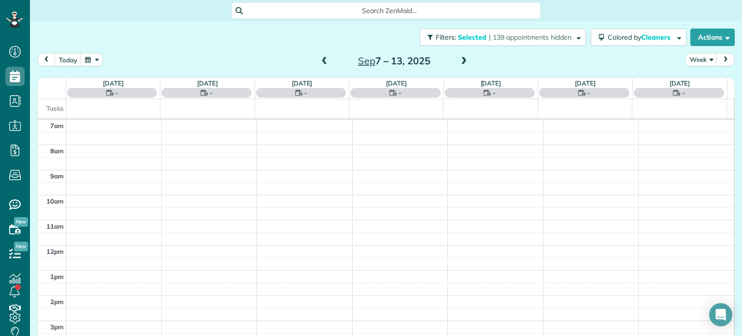
click at [323, 63] on span at bounding box center [324, 61] width 11 height 9
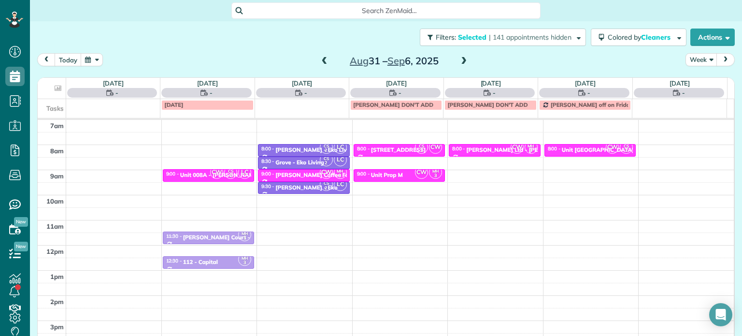
click at [323, 63] on span at bounding box center [324, 61] width 11 height 9
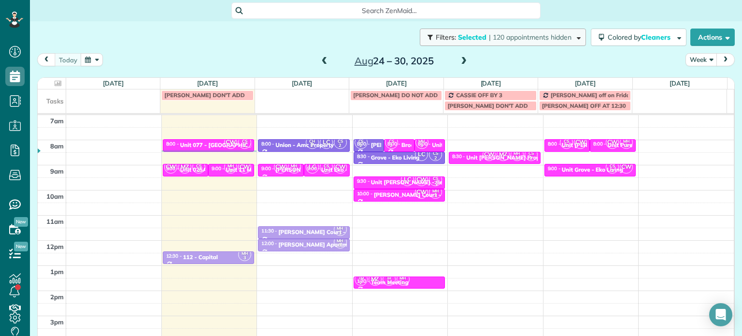
click at [490, 36] on span "| 120 appointments hidden" at bounding box center [530, 37] width 83 height 9
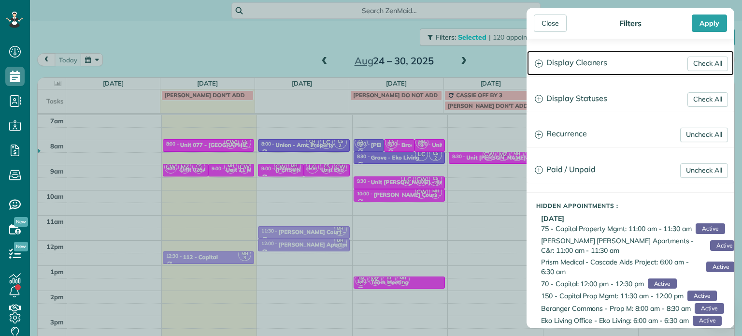
click at [567, 64] on h3 "Display Cleaners" at bounding box center [630, 63] width 207 height 25
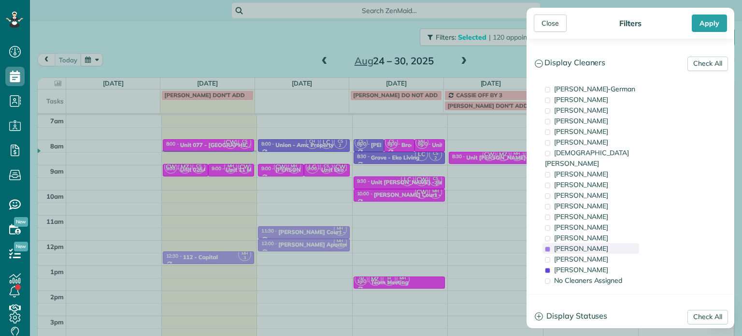
click at [584, 244] on span "Meralda Harris" at bounding box center [581, 248] width 54 height 9
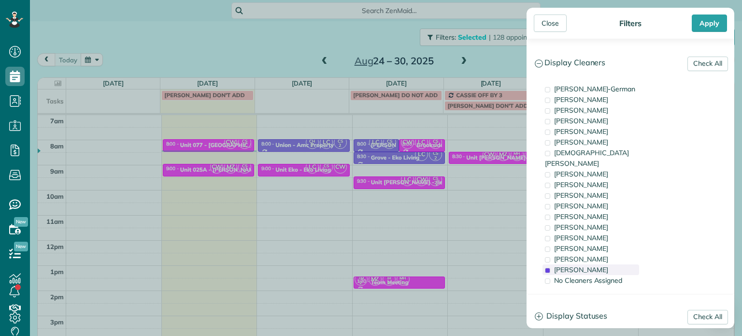
click at [595, 265] on span "Cristina Sainz" at bounding box center [581, 269] width 54 height 9
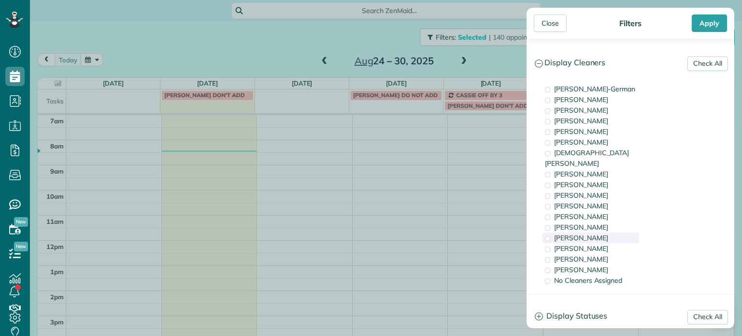
click at [591, 232] on div "Tammi Rue" at bounding box center [590, 237] width 97 height 11
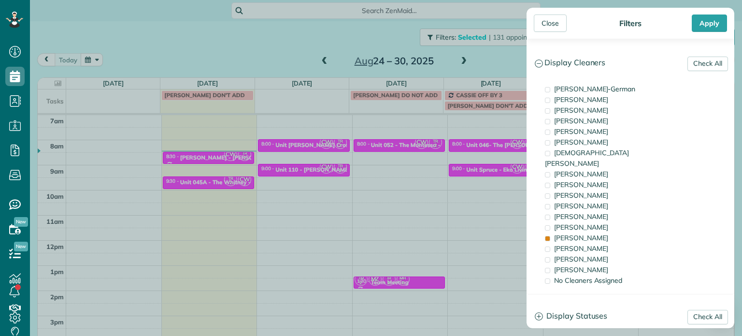
click at [342, 169] on div "Close Filters Apply Check All Display Cleaners Christina Wright-German Cassie F…" at bounding box center [371, 168] width 742 height 336
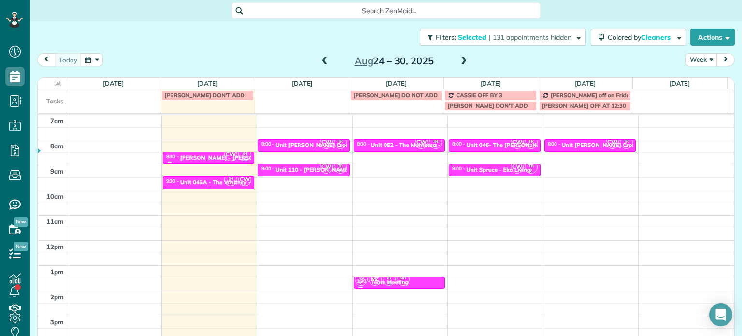
click at [211, 180] on div "Unit 045A - The Whitney - Capital" at bounding box center [225, 182] width 91 height 7
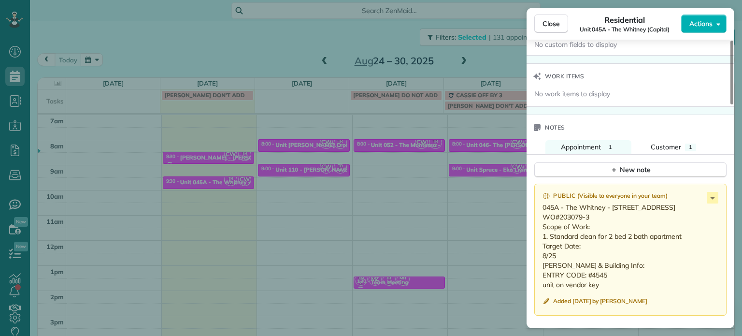
scroll to position [776, 0]
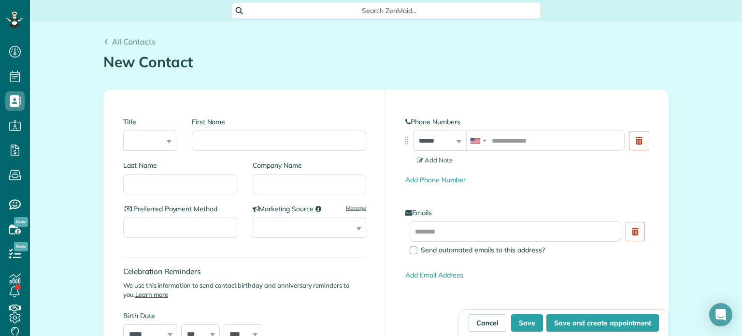
scroll to position [4, 4]
click at [238, 139] on input "First Name" at bounding box center [279, 140] width 174 height 20
type input "*"
type input "********"
click at [306, 185] on input "Company Name" at bounding box center [310, 184] width 114 height 20
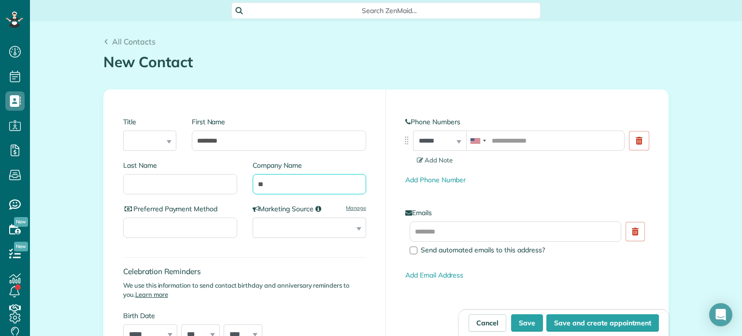
type input "*"
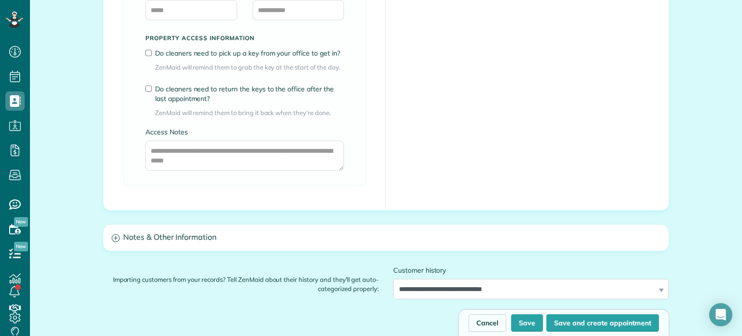
scroll to position [870, 0]
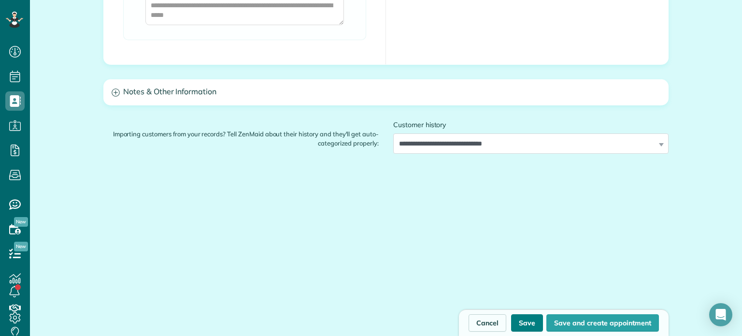
type input "***"
click at [523, 322] on button "Save" at bounding box center [527, 322] width 32 height 17
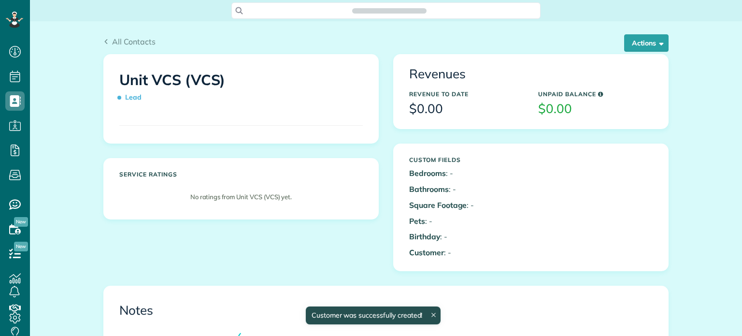
scroll to position [4, 4]
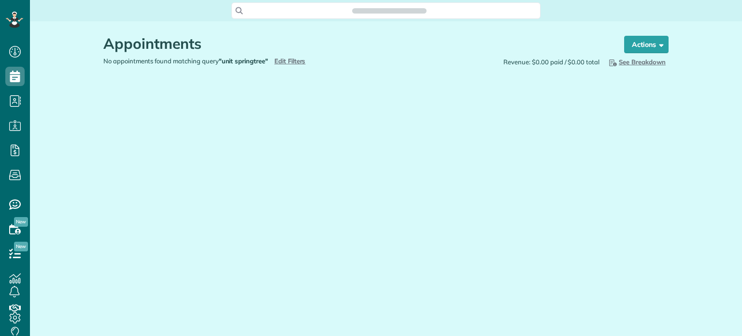
scroll to position [4, 4]
